Goal: Task Accomplishment & Management: Use online tool/utility

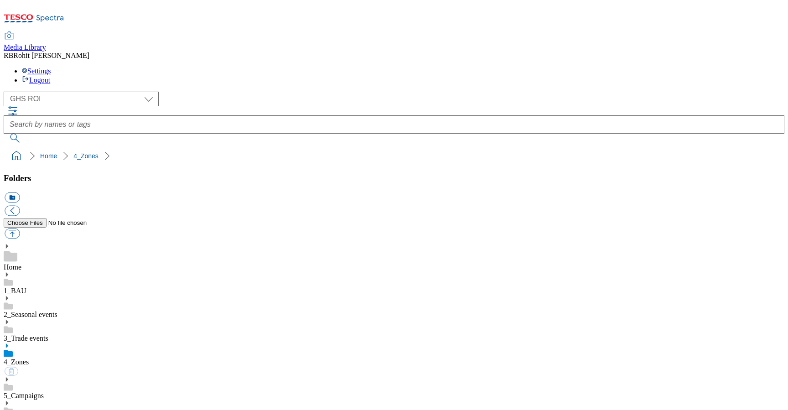
select select "flare-ghs-roi"
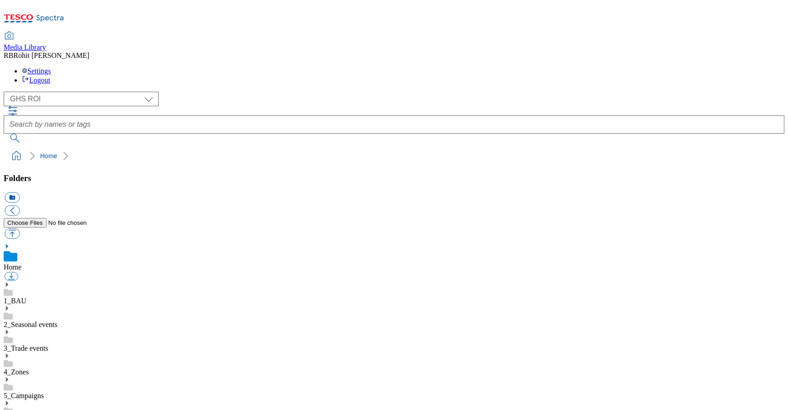
select select "flare-ghs-roi"
click at [296, 106] on div at bounding box center [394, 124] width 780 height 36
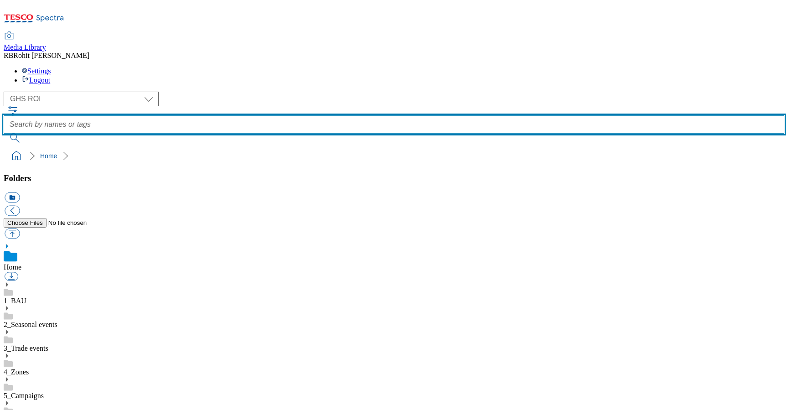
click at [294, 115] on input "text" at bounding box center [394, 124] width 780 height 18
type input "cupboard"
click at [4, 134] on button "submit" at bounding box center [16, 138] width 24 height 9
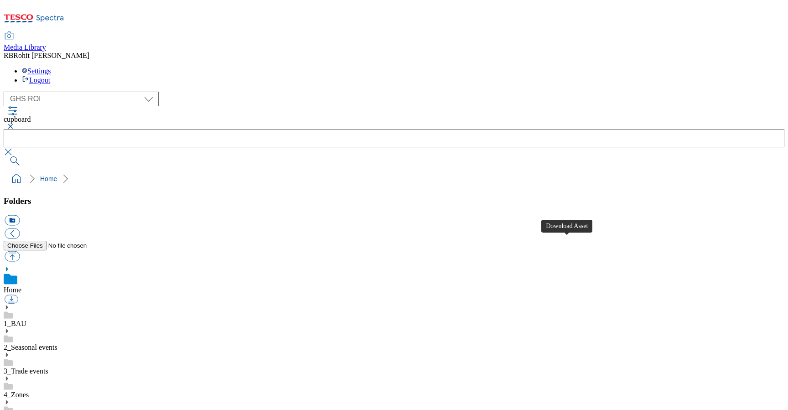
click at [15, 124] on button "button" at bounding box center [9, 126] width 11 height 5
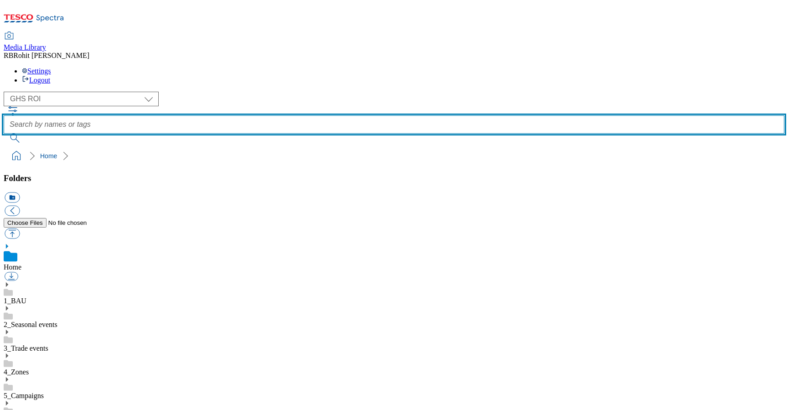
click at [312, 115] on input "text" at bounding box center [394, 124] width 780 height 18
type input "sweet"
click at [4, 134] on button "submit" at bounding box center [16, 138] width 24 height 9
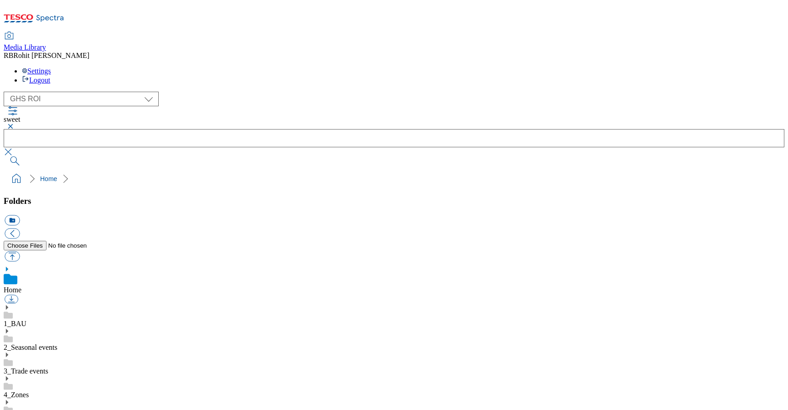
click at [15, 124] on button "button" at bounding box center [9, 126] width 11 height 5
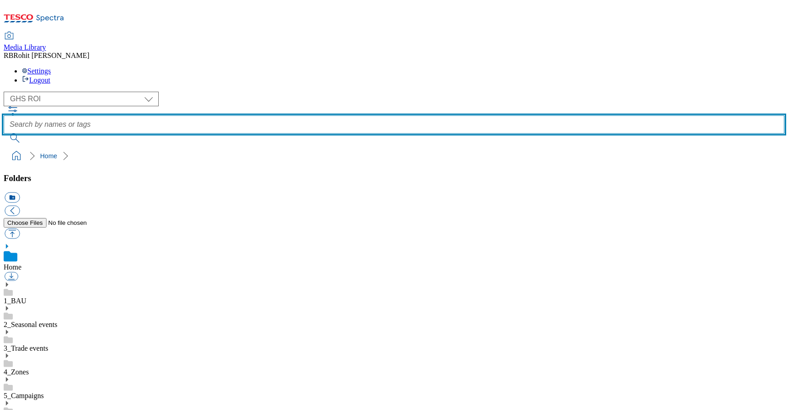
click at [299, 115] on input "text" at bounding box center [394, 124] width 780 height 18
type input "treats"
click at [4, 134] on button "submit" at bounding box center [16, 138] width 24 height 9
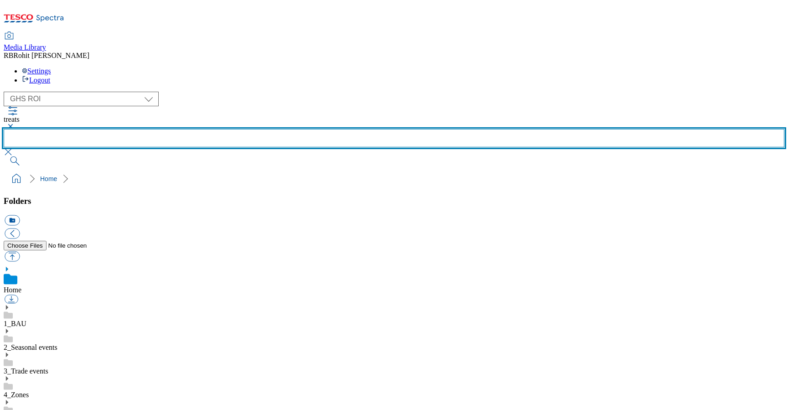
scroll to position [513, 0]
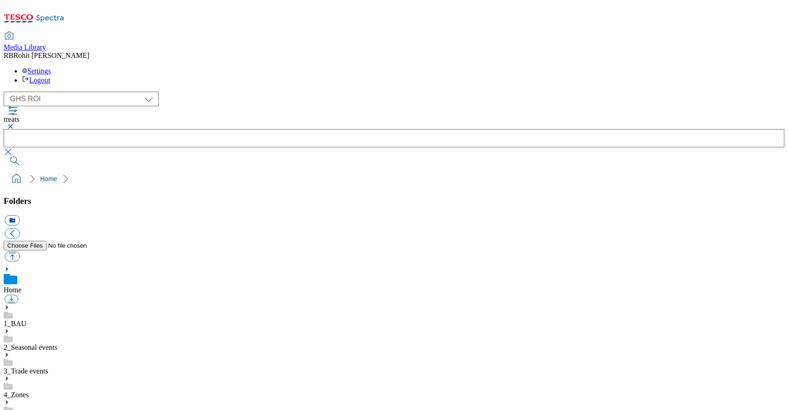
click at [15, 124] on button "button" at bounding box center [9, 126] width 11 height 5
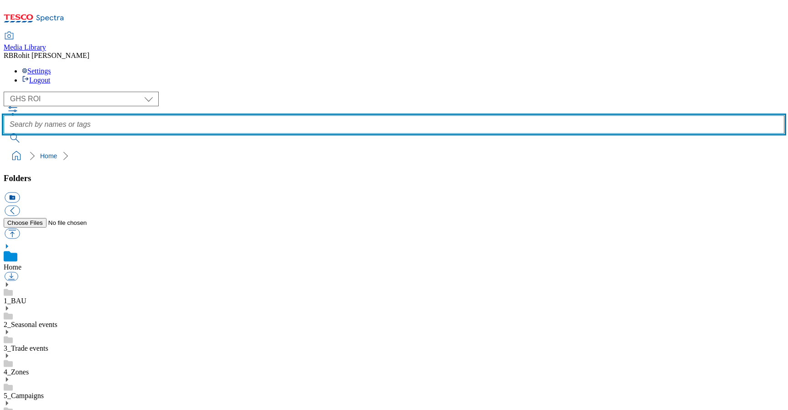
click at [301, 115] on input "text" at bounding box center [394, 124] width 780 height 18
type input "snacks"
click at [4, 134] on button "submit" at bounding box center [16, 138] width 24 height 9
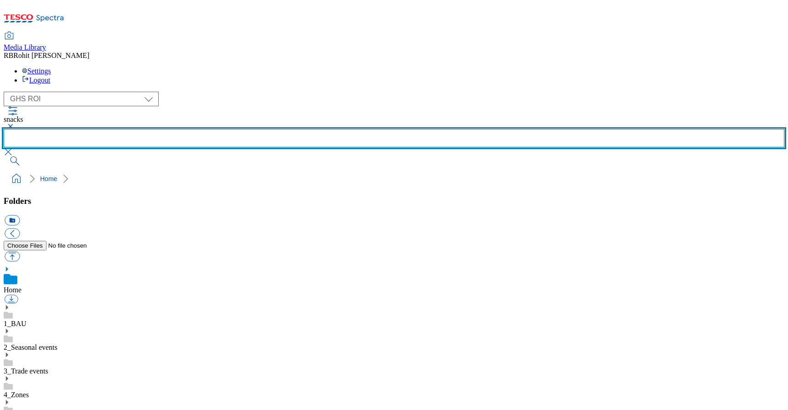
scroll to position [513, 0]
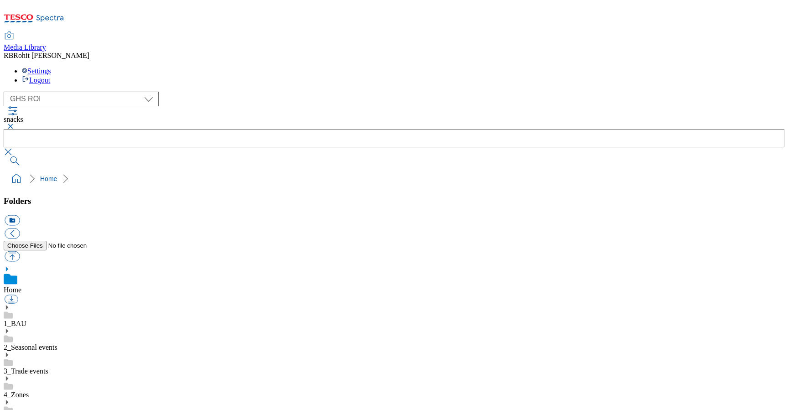
click at [15, 124] on button "button" at bounding box center [9, 126] width 11 height 5
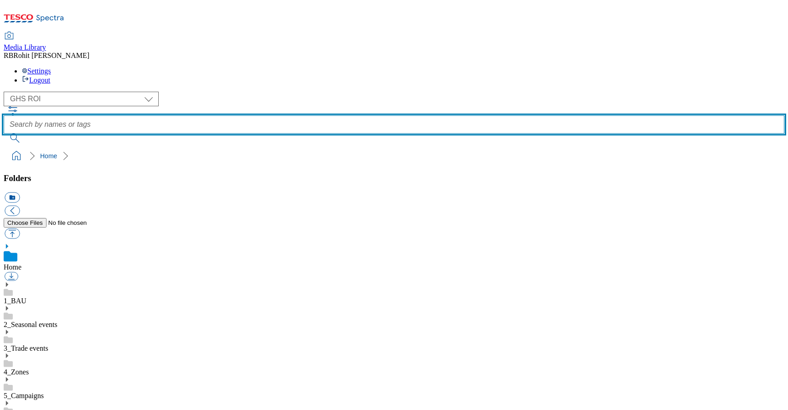
click at [299, 115] on input "text" at bounding box center [394, 124] width 780 height 18
type input "softdrink"
click at [4, 134] on button "submit" at bounding box center [16, 138] width 24 height 9
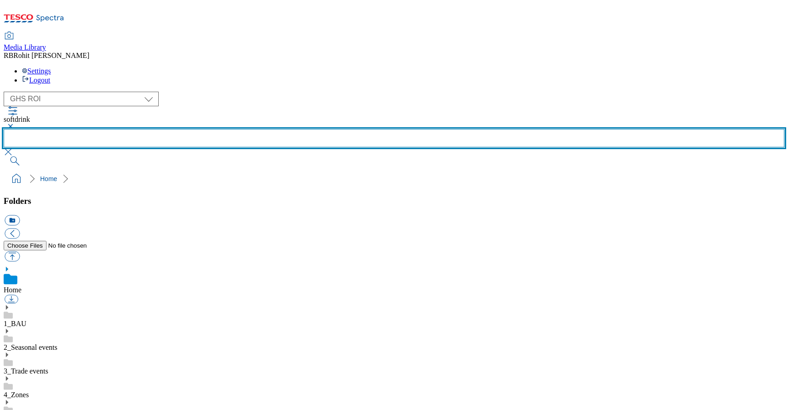
scroll to position [244, 0]
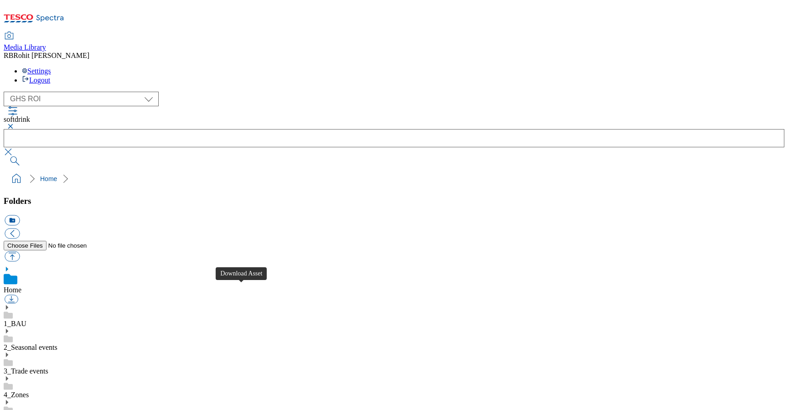
click at [15, 124] on button "button" at bounding box center [9, 126] width 11 height 5
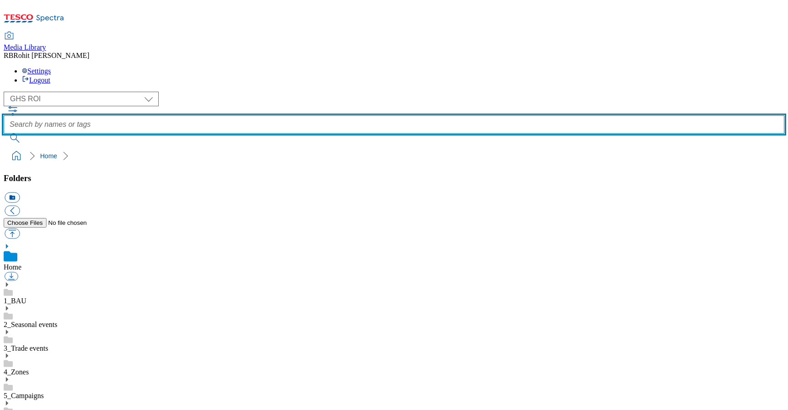
click at [307, 115] on input "text" at bounding box center [394, 124] width 780 height 18
type input "beer"
click at [4, 134] on button "submit" at bounding box center [16, 138] width 24 height 9
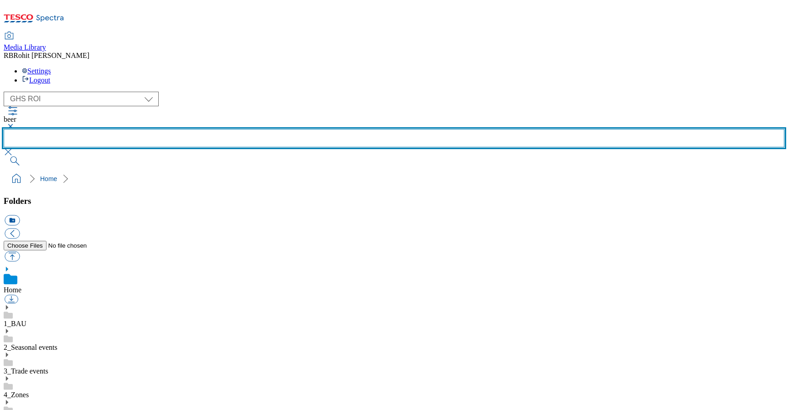
scroll to position [248, 0]
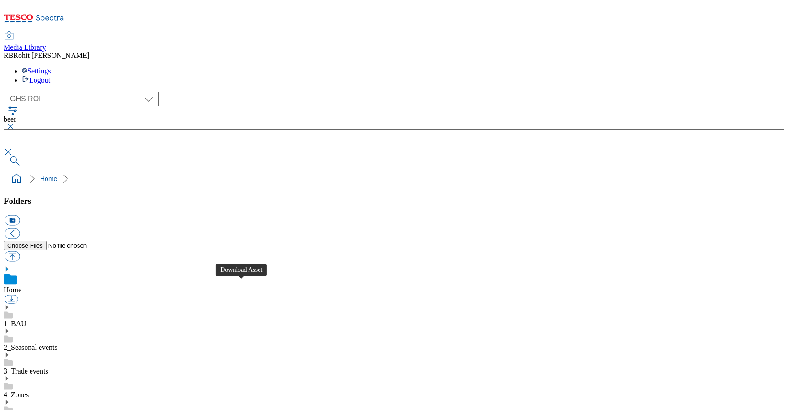
click at [15, 124] on button "button" at bounding box center [9, 126] width 11 height 5
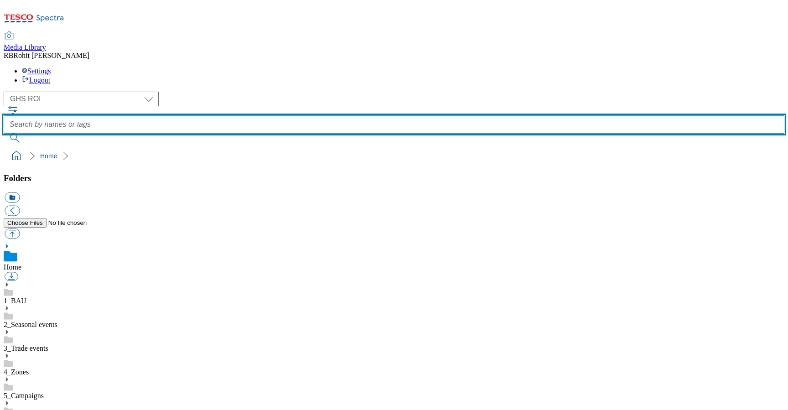
click at [296, 115] on input "text" at bounding box center [394, 124] width 780 height 18
type input "fruit"
click at [4, 134] on button "submit" at bounding box center [16, 138] width 24 height 9
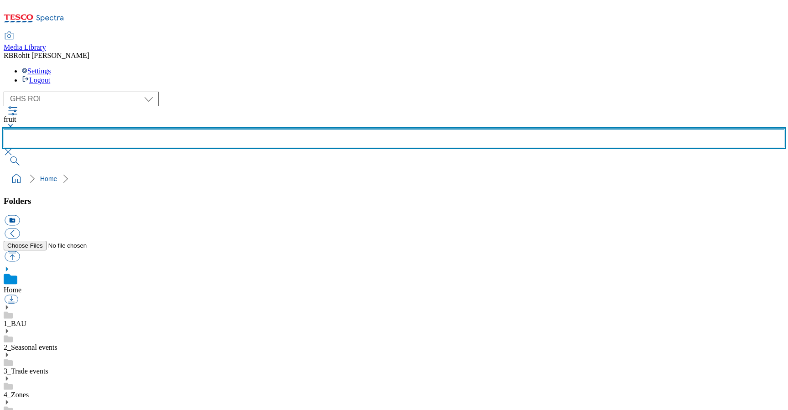
scroll to position [513, 0]
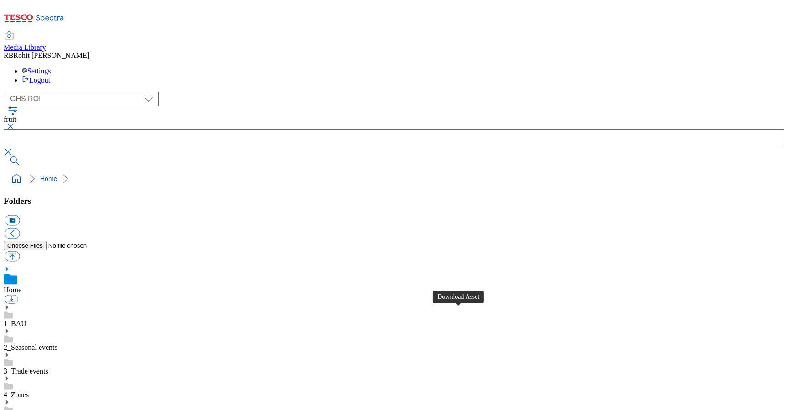
click at [15, 124] on button "button" at bounding box center [9, 126] width 11 height 5
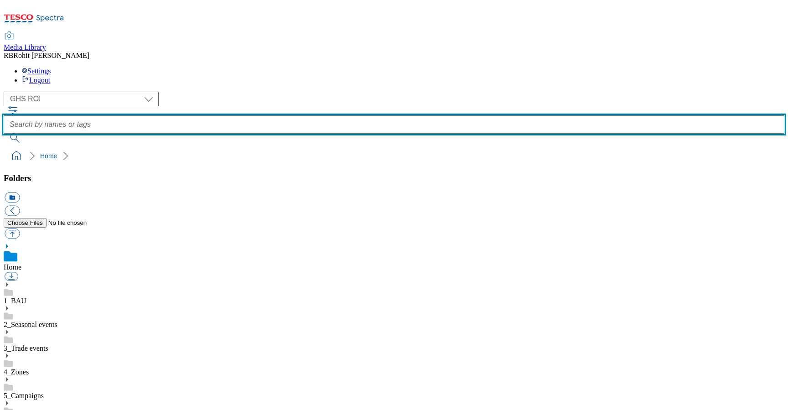
click at [293, 115] on input "text" at bounding box center [394, 124] width 780 height 18
type input "taxonomy"
click at [4, 134] on button "submit" at bounding box center [16, 138] width 24 height 9
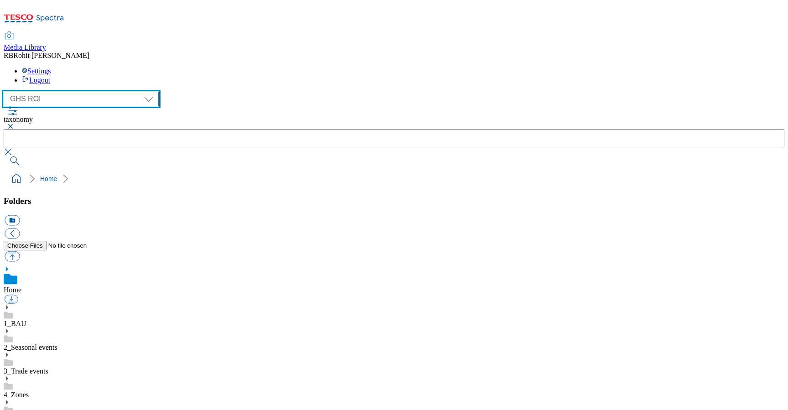
click at [60, 92] on select "Clubcard Marketing Clubcard ROI Dotcom UK GHS Marketing UK GHS ROI Realfood Tes…" at bounding box center [81, 99] width 155 height 15
select select "flare-ghs-mktg"
click at [6, 92] on select "Clubcard Marketing Clubcard ROI Dotcom UK GHS Marketing UK GHS ROI Realfood Tes…" at bounding box center [81, 99] width 155 height 15
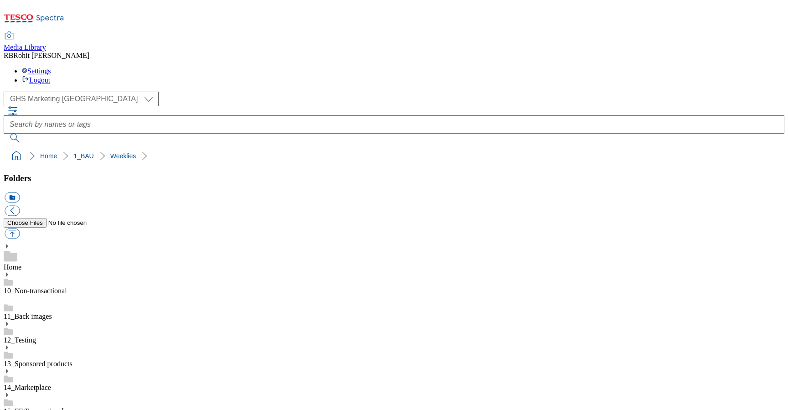
click at [20, 192] on button "icon_new_folder" at bounding box center [12, 197] width 15 height 10
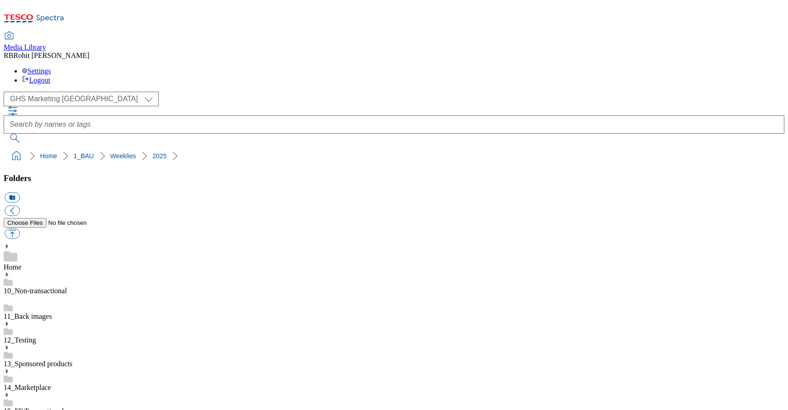
type input "2533 Special offers"
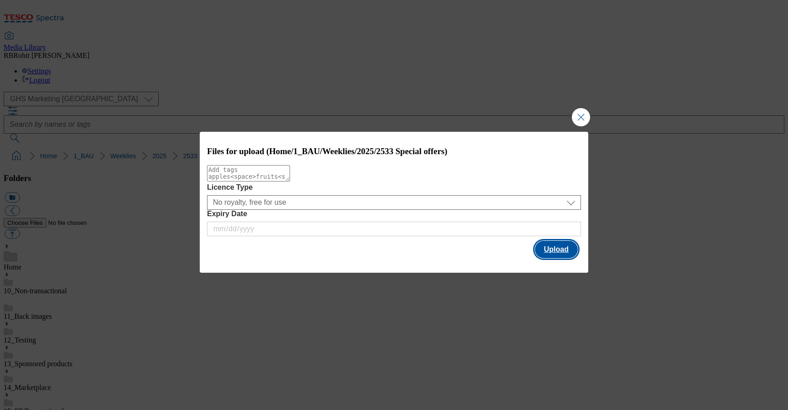
click at [557, 251] on button "Upload" at bounding box center [556, 249] width 43 height 17
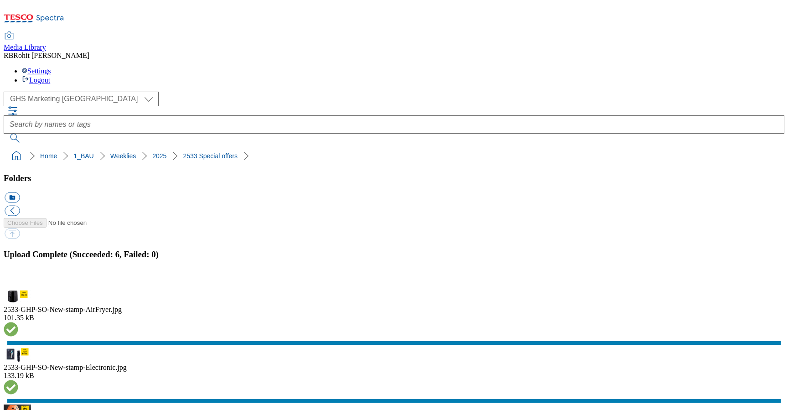
click at [18, 279] on button "button" at bounding box center [12, 283] width 14 height 9
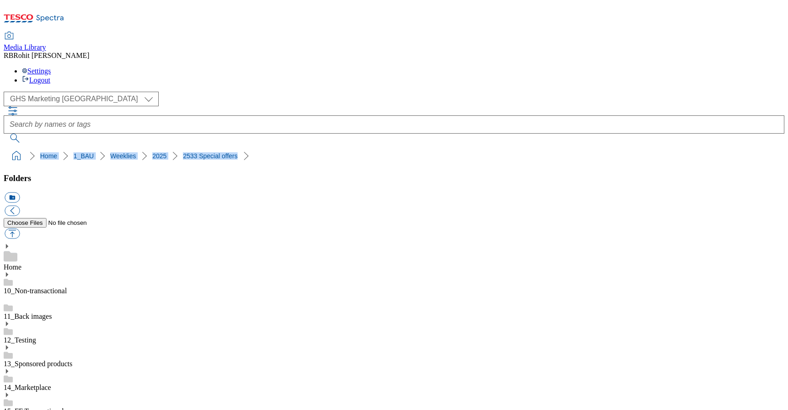
drag, startPoint x: 3, startPoint y: 90, endPoint x: 204, endPoint y: 88, distance: 201.0
click at [204, 147] on nav "Home 1_BAU Weeklies 2025 2533 Special offers" at bounding box center [394, 155] width 780 height 17
copy ol "Home 1_BAU Weeklies 2025 2533 Special offers"
